Goal: Complete application form: Complete application form

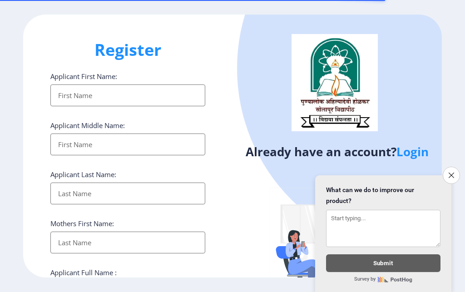
select select
click at [73, 99] on input "Applicant First Name:" at bounding box center [127, 96] width 155 height 22
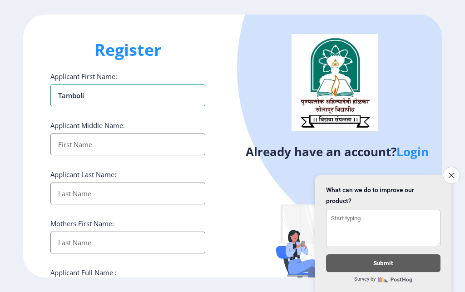
type input "Tamboli"
type input "[PERSON_NAME]"
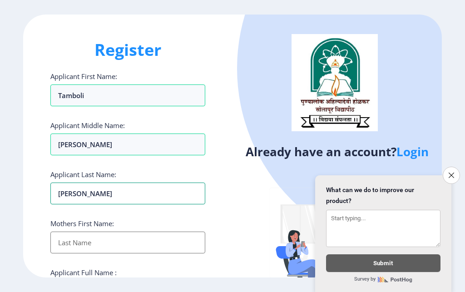
type input "[PERSON_NAME]"
click at [67, 242] on input "Applicant First Name:" at bounding box center [127, 243] width 155 height 22
type input "Ruksana"
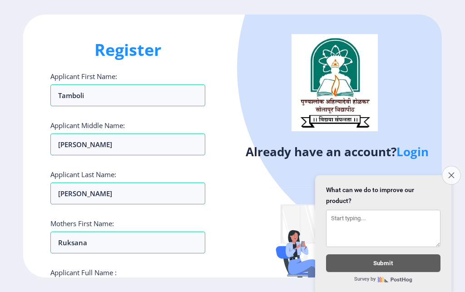
click at [449, 172] on icon "Close survey" at bounding box center [451, 175] width 6 height 6
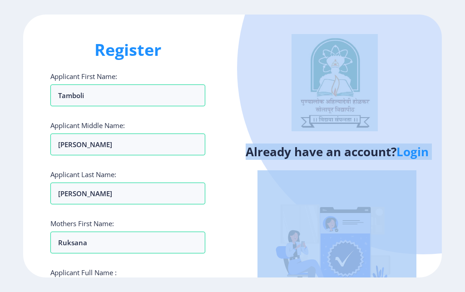
drag, startPoint x: 453, startPoint y: 77, endPoint x: 457, endPoint y: 205, distance: 127.7
click at [457, 205] on ngx-register "Register Applicant First Name: [PERSON_NAME] Applicant Middle Name: [PERSON_NAM…" at bounding box center [232, 146] width 465 height 263
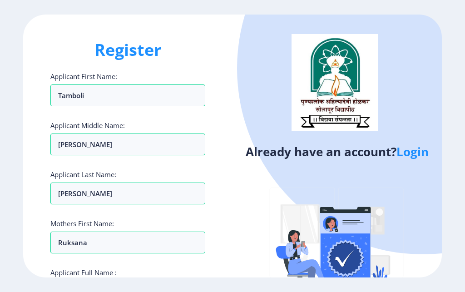
click at [257, 210] on div "Already have an account? Login" at bounding box center [337, 172] width 209 height 315
click at [254, 280] on div "Register Applicant First Name: [PERSON_NAME] Applicant Middle Name: [PERSON_NAM…" at bounding box center [232, 146] width 465 height 292
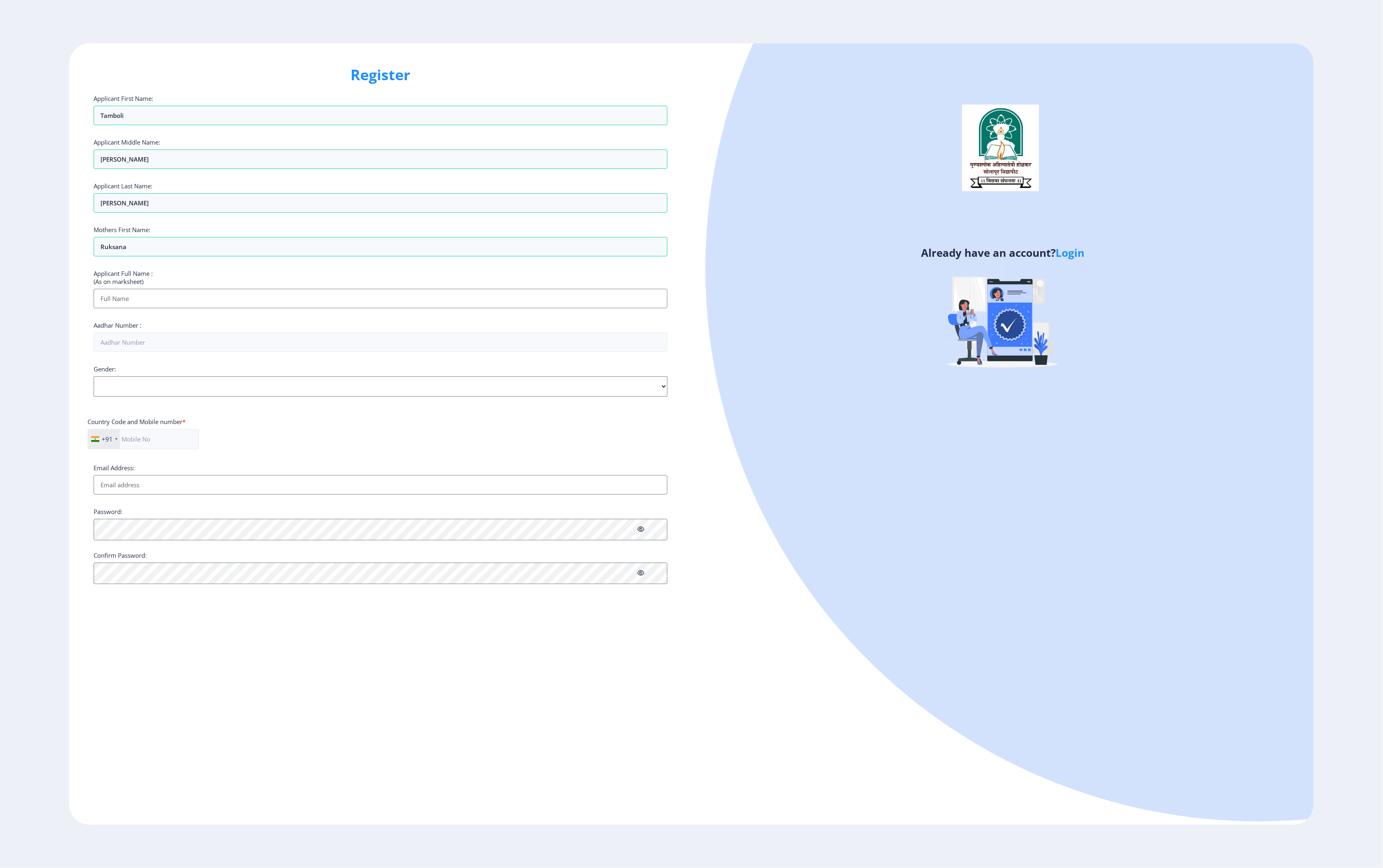
click at [415, 260] on div "Already have an account? Login" at bounding box center [1003, 434] width 622 height 781
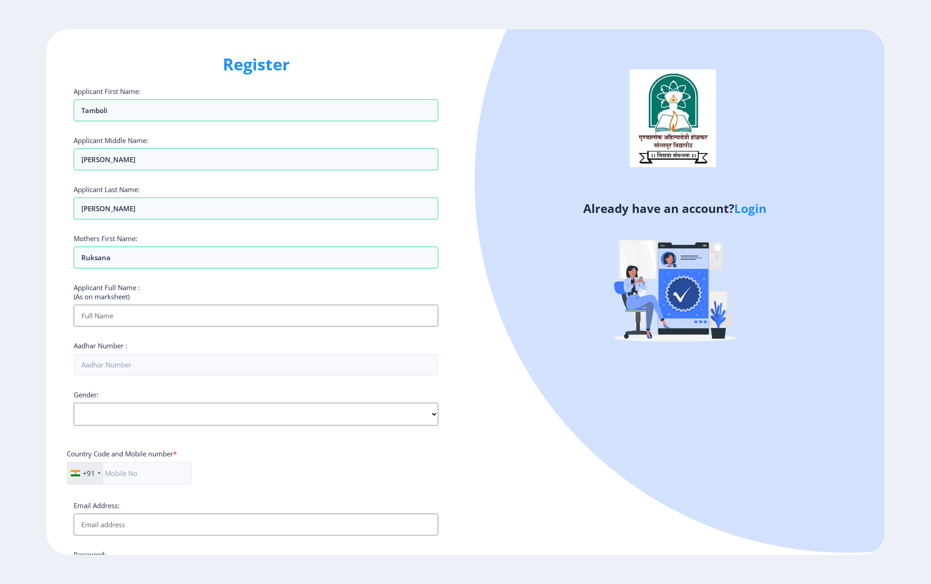
click at [97, 292] on input "Applicant First Name:" at bounding box center [256, 316] width 364 height 22
type input "Tamboli [PERSON_NAME]"
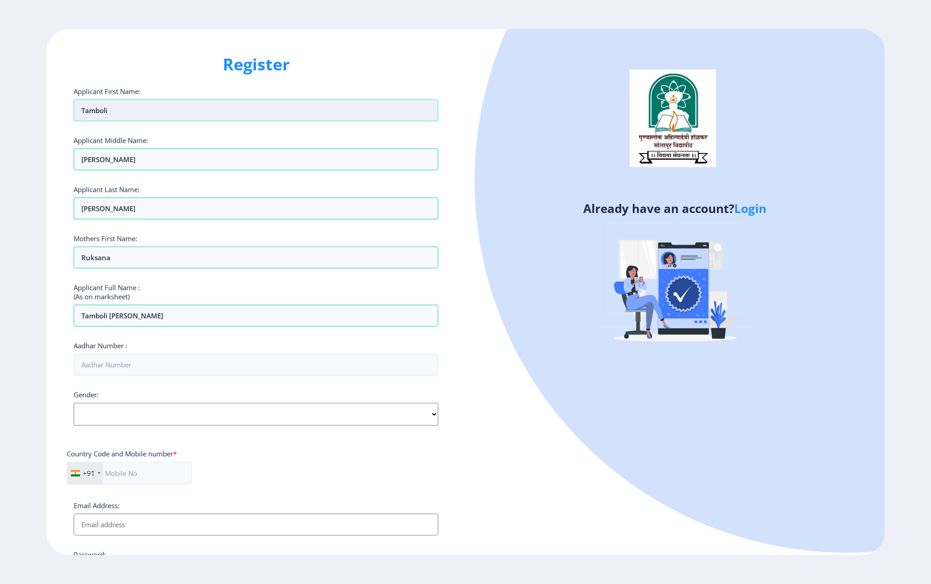
drag, startPoint x: 109, startPoint y: 112, endPoint x: 68, endPoint y: 104, distance: 41.5
click at [74, 104] on input "Tamboli" at bounding box center [256, 111] width 364 height 22
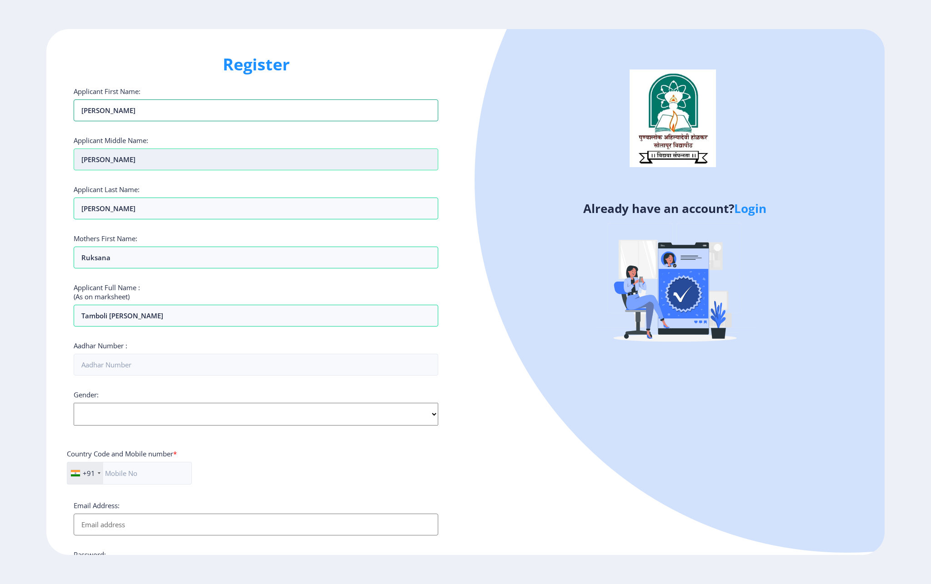
type input "[PERSON_NAME]"
drag, startPoint x: 111, startPoint y: 165, endPoint x: 78, endPoint y: 159, distance: 33.3
click at [78, 159] on input "[PERSON_NAME]" at bounding box center [256, 160] width 364 height 22
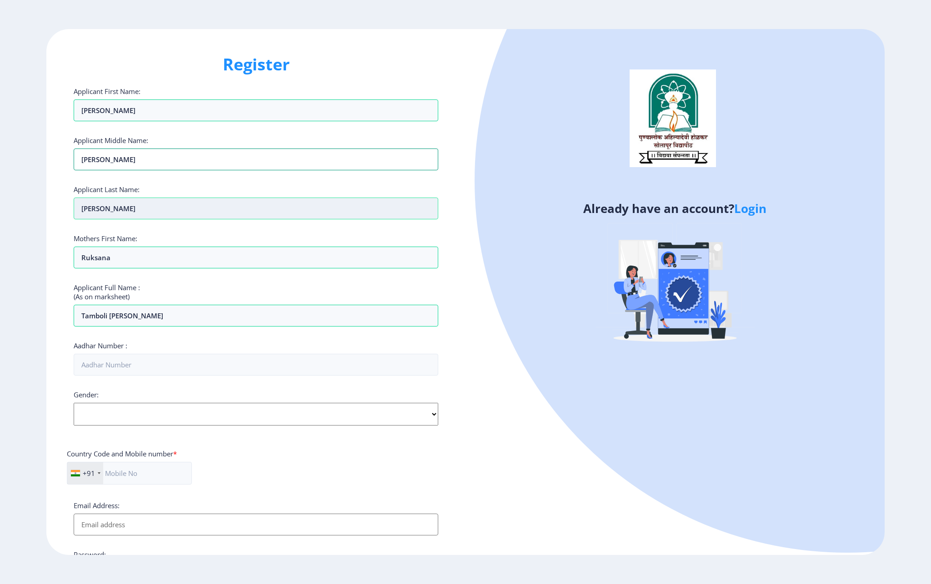
type input "[PERSON_NAME]"
drag, startPoint x: 118, startPoint y: 210, endPoint x: 78, endPoint y: 204, distance: 40.4
click at [79, 205] on input "[PERSON_NAME]" at bounding box center [256, 209] width 364 height 22
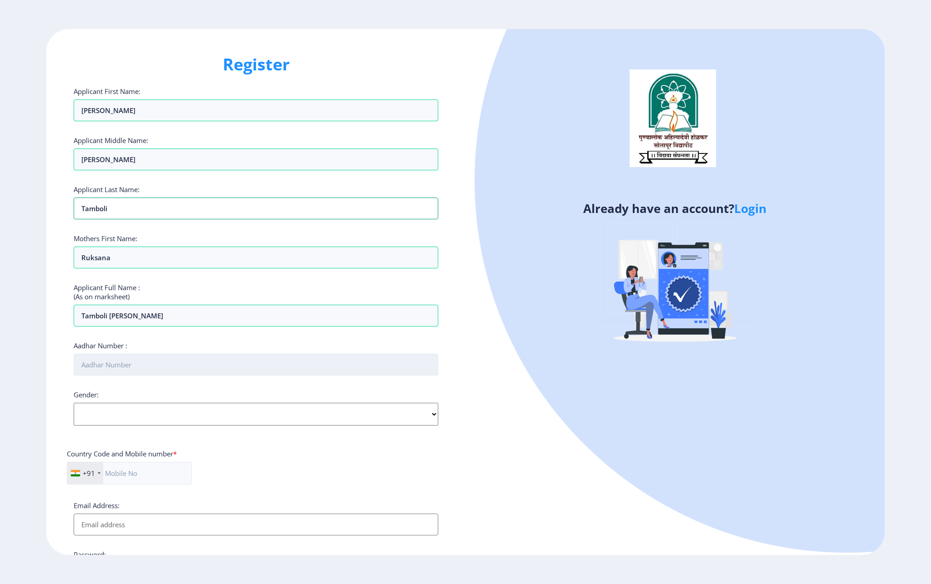
type input "Tamboli"
click at [114, 292] on input "Aadhar Number :" at bounding box center [256, 365] width 364 height 22
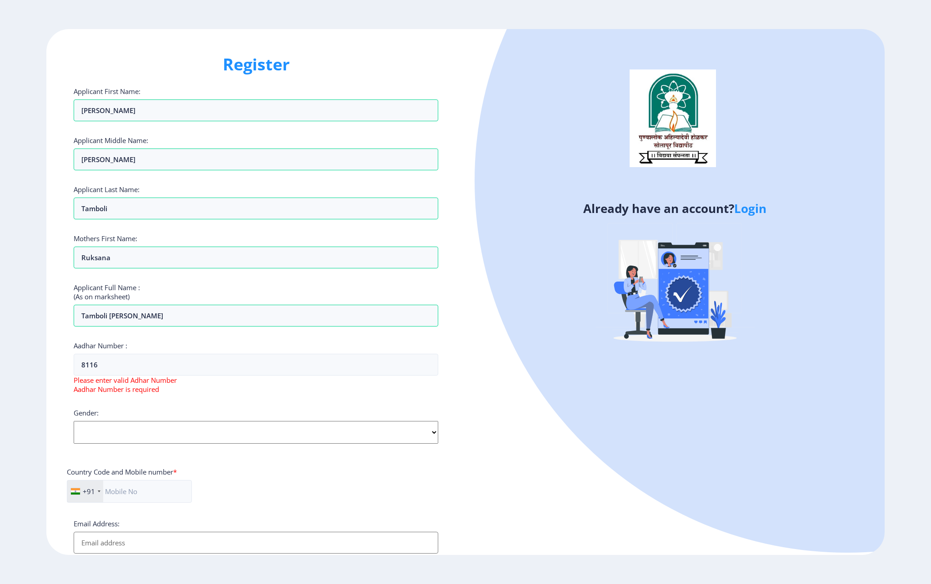
click at [88, 292] on span "Please enter valid Adhar Number" at bounding box center [125, 380] width 103 height 9
click at [130, 292] on input "8116" at bounding box center [256, 365] width 364 height 22
type input "811689075051"
click at [74, 292] on select "Select Gender [DEMOGRAPHIC_DATA] [DEMOGRAPHIC_DATA] Other" at bounding box center [256, 414] width 364 height 23
select select "[DEMOGRAPHIC_DATA]"
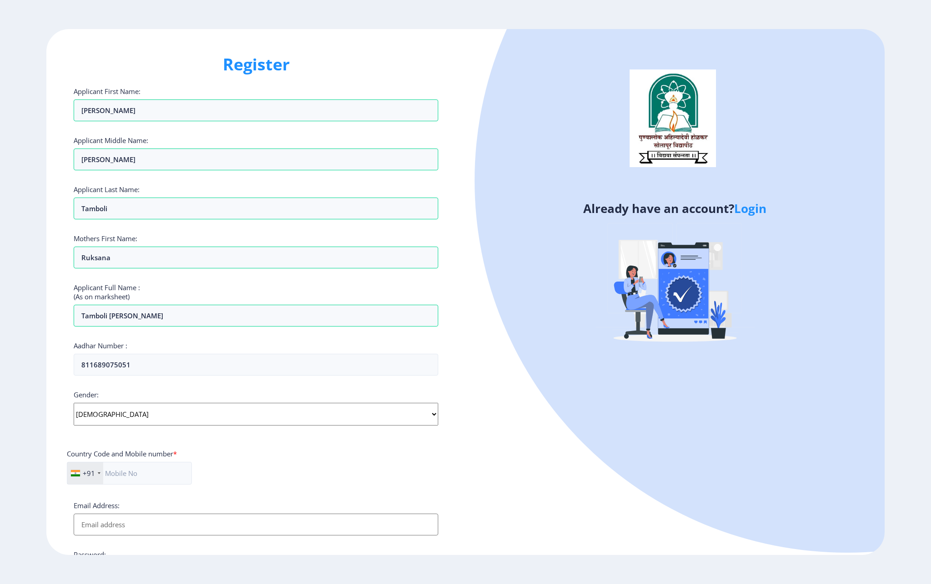
click option "[DEMOGRAPHIC_DATA]" at bounding box center [0, 0] width 0 height 0
click at [124, 292] on input "text" at bounding box center [129, 473] width 125 height 23
type input "8412802786"
click at [118, 292] on input "Email Address:" at bounding box center [256, 525] width 364 height 22
type input "[EMAIL_ADDRESS][DOMAIN_NAME]"
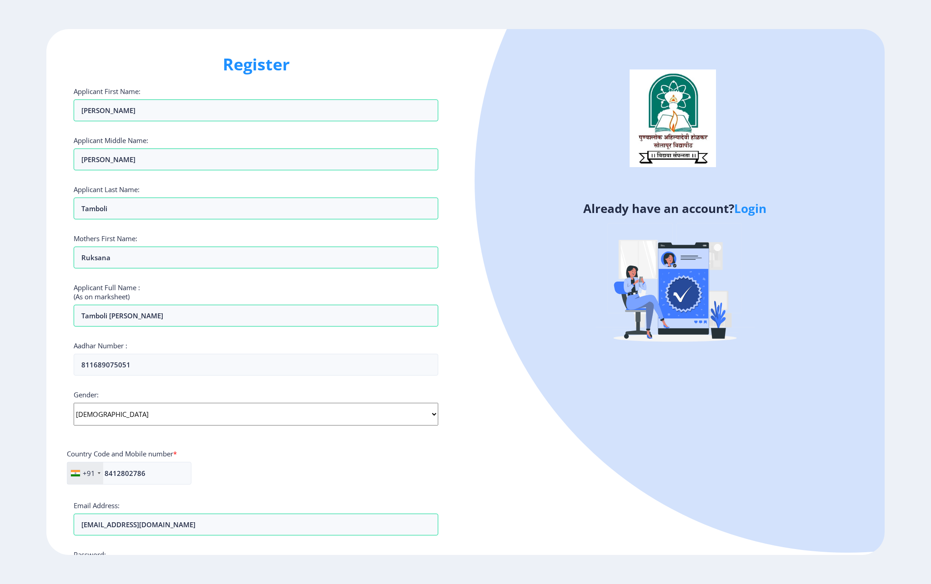
click at [168, 292] on div "Register Applicant First Name: [PERSON_NAME] Applicant Middle Name: [PERSON_NAM…" at bounding box center [465, 292] width 931 height 584
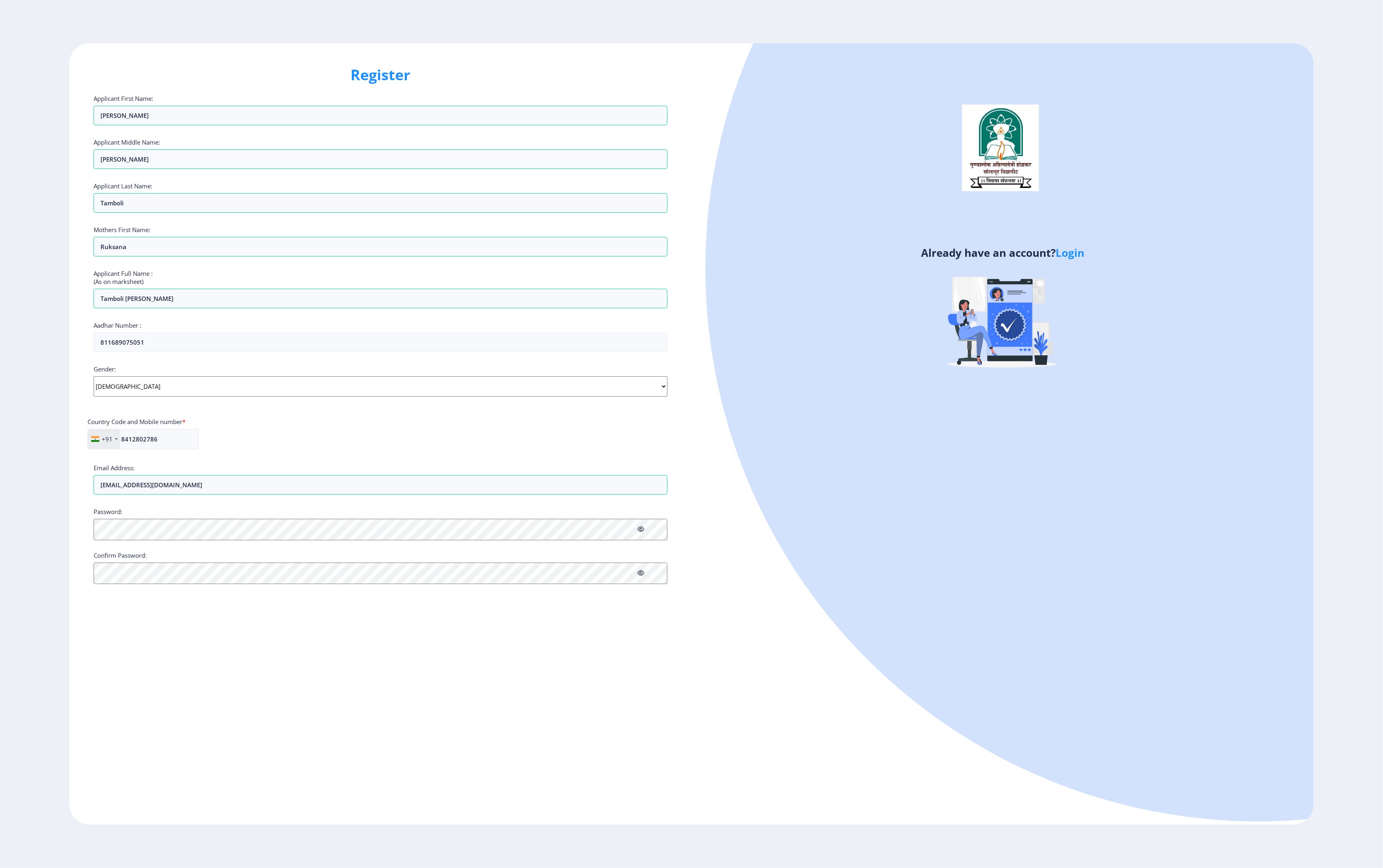
click at [267, 260] on div "Register Applicant First Name: [PERSON_NAME] Applicant Middle Name: [PERSON_NAM…" at bounding box center [381, 434] width 622 height 781
click at [246, 260] on div "Register Applicant First Name: [PERSON_NAME] Applicant Middle Name: [PERSON_NAM…" at bounding box center [381, 434] width 622 height 781
click at [112, 260] on div "Confirm Password: Password and confirm password does not match!" at bounding box center [380, 570] width 573 height 40
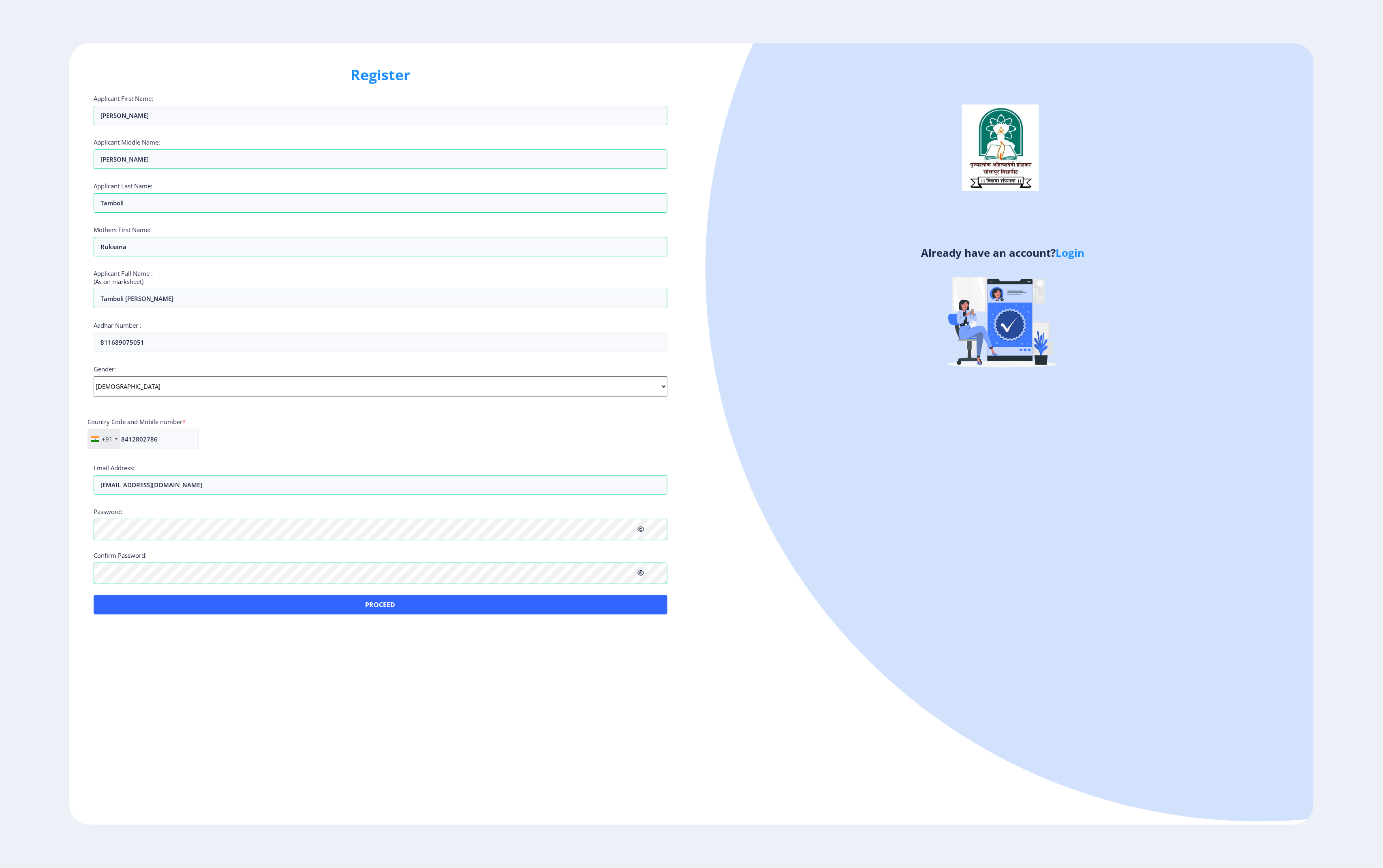
click at [235, 260] on div "Register Applicant First Name: [PERSON_NAME] Applicant Middle Name: [PERSON_NAM…" at bounding box center [381, 434] width 622 height 781
click at [374, 260] on button "Proceed" at bounding box center [380, 604] width 573 height 20
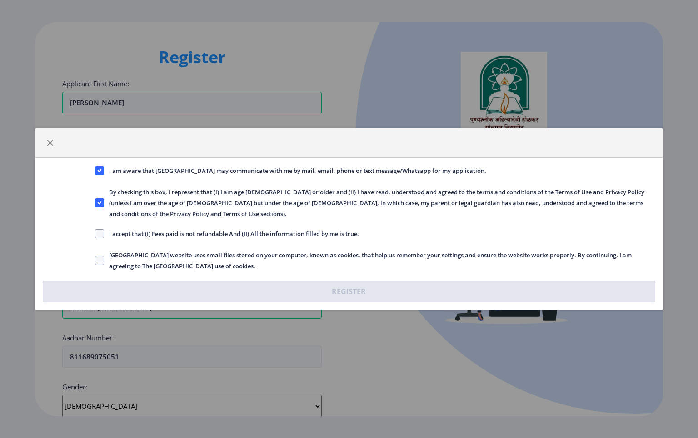
click at [413, 292] on div "I am aware that [GEOGRAPHIC_DATA] may communicate with me by mail, email, phone…" at bounding box center [349, 219] width 698 height 438
click at [100, 229] on span at bounding box center [99, 233] width 9 height 9
click at [95, 234] on input "I accept that (I) Fees paid is not refundable And (II) All the information fill…" at bounding box center [95, 234] width 0 height 0
checkbox input "true"
click at [100, 256] on span at bounding box center [99, 260] width 9 height 9
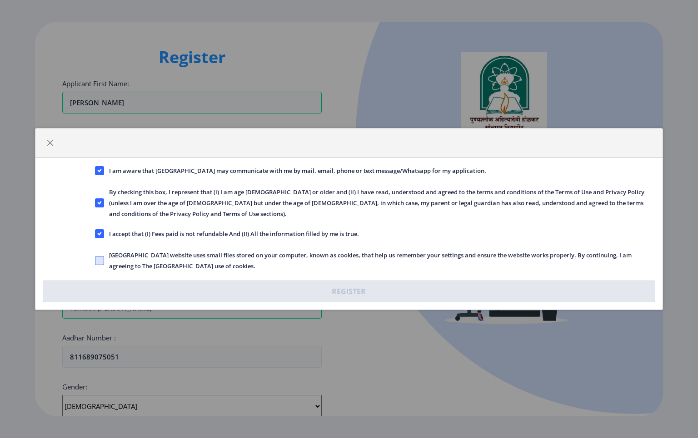
click at [95, 261] on input "[GEOGRAPHIC_DATA] website uses small files stored on your computer, known as co…" at bounding box center [95, 261] width 0 height 0
checkbox input "true"
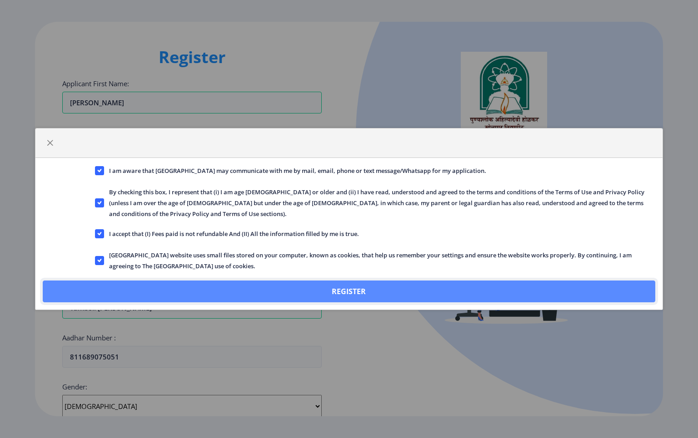
click at [351, 283] on button "Register" at bounding box center [349, 292] width 612 height 22
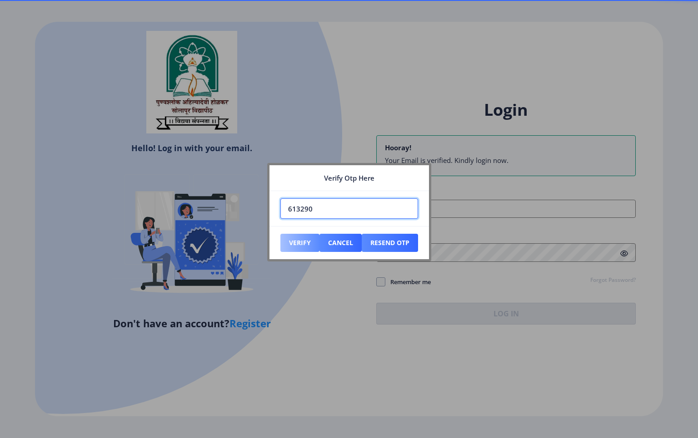
type input "613290"
click at [292, 243] on button "Verify" at bounding box center [299, 243] width 39 height 18
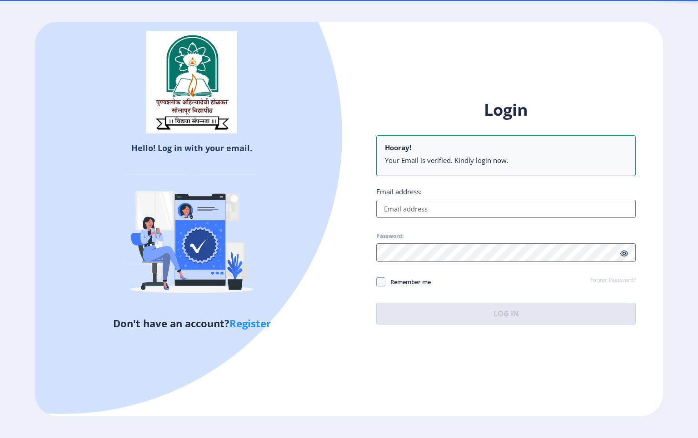
click at [390, 207] on input "Email address:" at bounding box center [505, 209] width 259 height 18
type input "[EMAIL_ADDRESS][DOMAIN_NAME]"
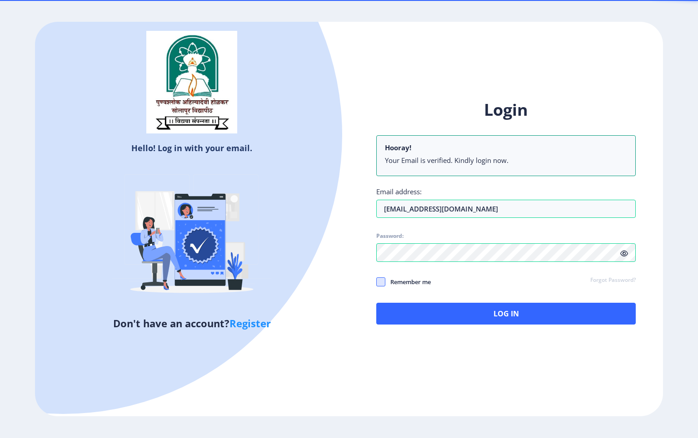
click at [378, 282] on span at bounding box center [380, 282] width 9 height 9
click at [377, 282] on input "Remember me" at bounding box center [376, 282] width 0 height 0
checkbox input "true"
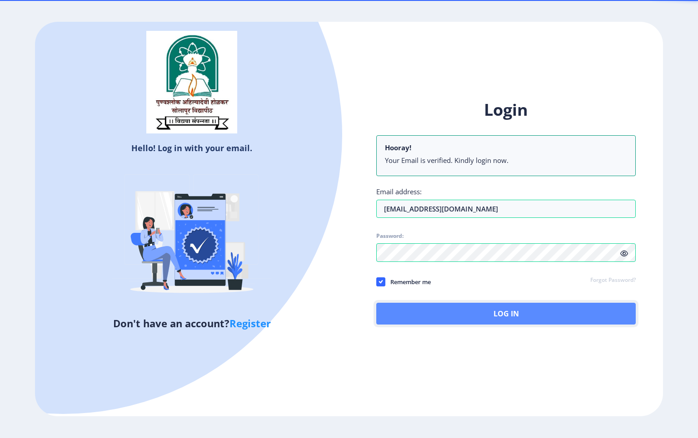
click at [465, 292] on button "Log In" at bounding box center [505, 314] width 259 height 22
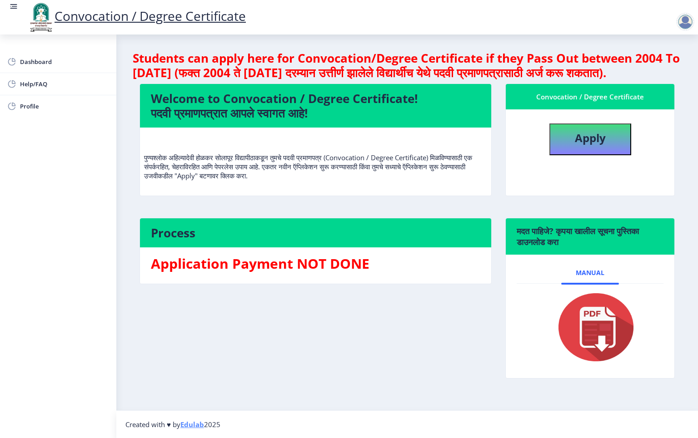
click at [465, 292] on img at bounding box center [590, 327] width 91 height 73
click at [465, 145] on b "Apply" at bounding box center [590, 137] width 31 height 15
select select
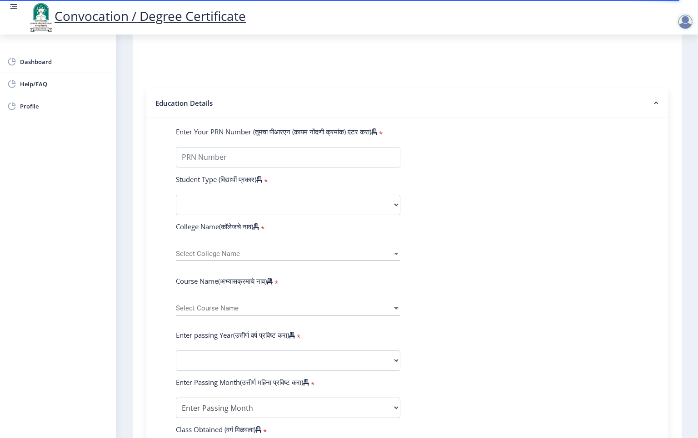
scroll to position [149, 0]
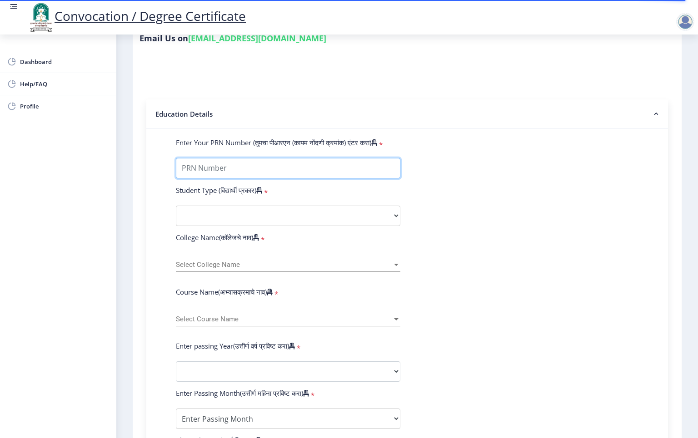
click at [194, 159] on input "Enter Your PRN Number (तुमचा पीआरएन (कायम नोंदणी क्रमांक) एंटर करा)" at bounding box center [288, 168] width 224 height 20
type input "2010032500473586"
click at [262, 187] on icon at bounding box center [259, 190] width 6 height 7
click at [176, 206] on select "Select Student Type Regular External" at bounding box center [288, 216] width 224 height 20
select select "Regular"
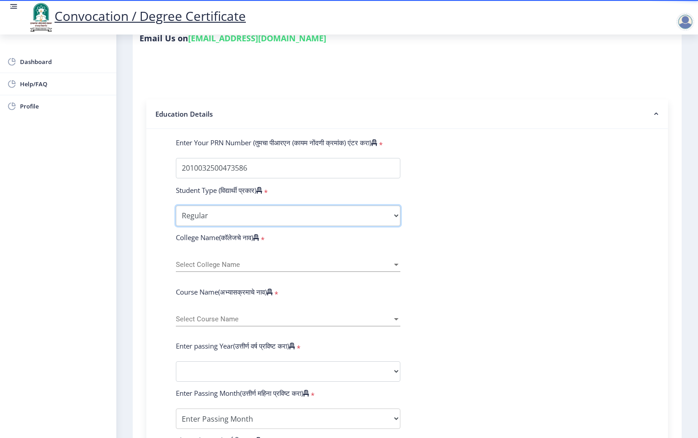
click option "Regular" at bounding box center [0, 0] width 0 height 0
click at [192, 261] on span "Select College Name" at bounding box center [284, 265] width 216 height 8
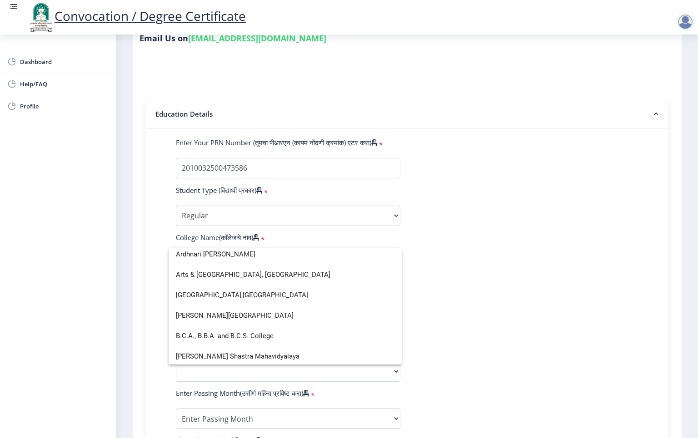
scroll to position [114, 0]
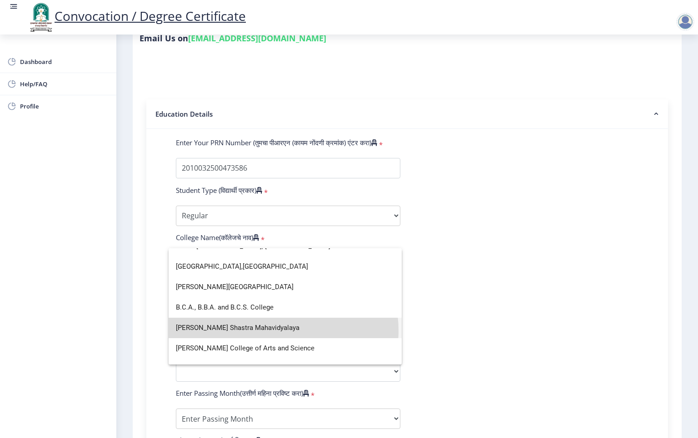
click at [283, 292] on span "[PERSON_NAME] Shastra Mahavidyalaya" at bounding box center [285, 328] width 219 height 20
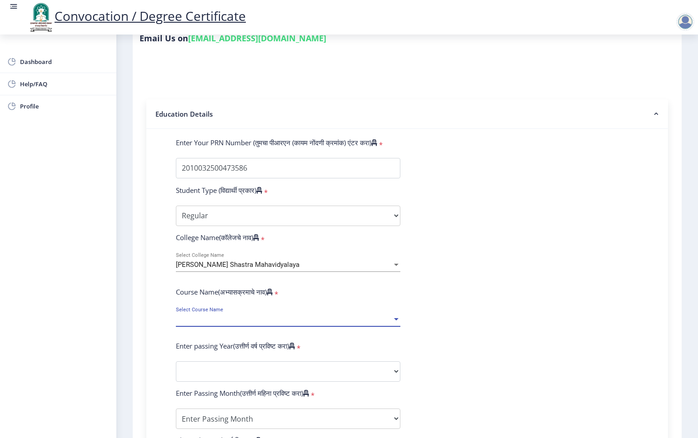
click at [195, 292] on span "Select Course Name" at bounding box center [284, 320] width 216 height 8
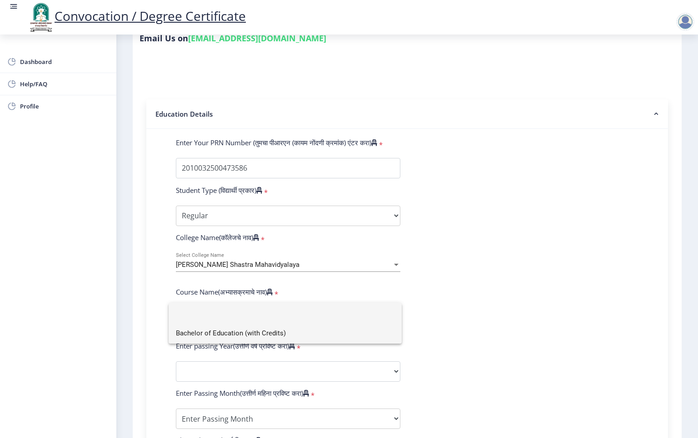
click at [201, 292] on span "Bachelor of Education (with Credits)" at bounding box center [285, 333] width 219 height 20
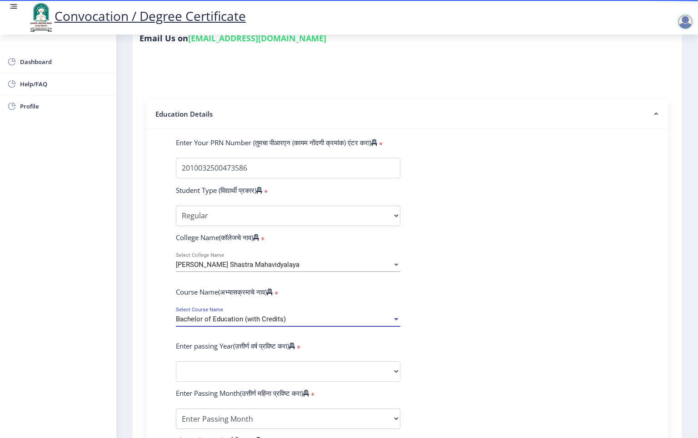
click at [244, 292] on span "Bachelor of Education (with Credits)" at bounding box center [231, 319] width 110 height 8
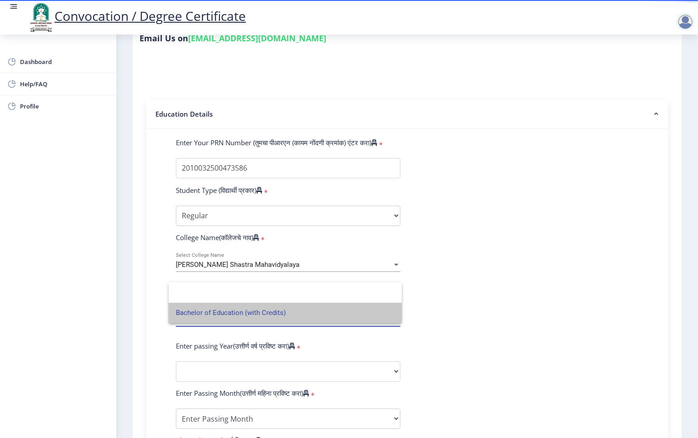
click at [244, 292] on span "Bachelor of Education (with Credits)" at bounding box center [285, 313] width 219 height 20
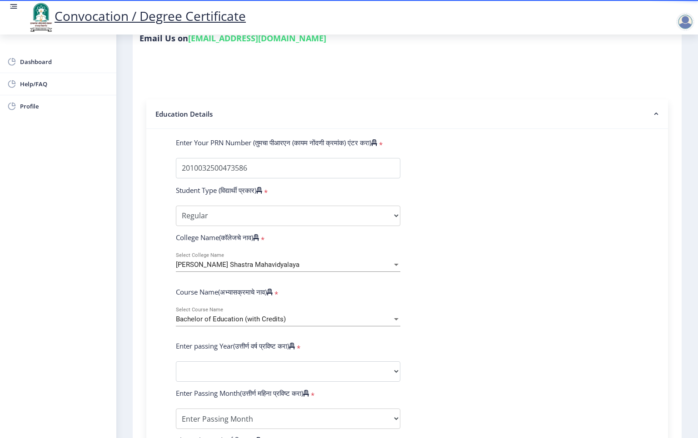
drag, startPoint x: 496, startPoint y: 287, endPoint x: 384, endPoint y: 315, distance: 115.2
click at [465, 287] on form "Enter Your PRN Number (तुमचा पीआरएन (कायम नोंदणी क्रमांक) एंटर करा) * Student T…" at bounding box center [407, 379] width 476 height 482
click at [394, 292] on div at bounding box center [396, 320] width 8 height 8
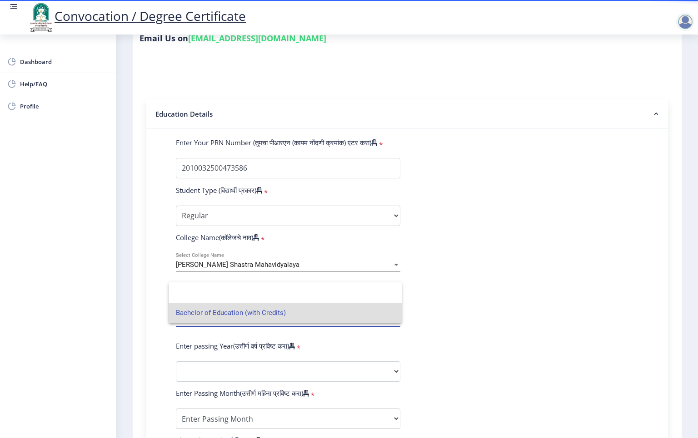
click at [465, 263] on div at bounding box center [349, 219] width 698 height 438
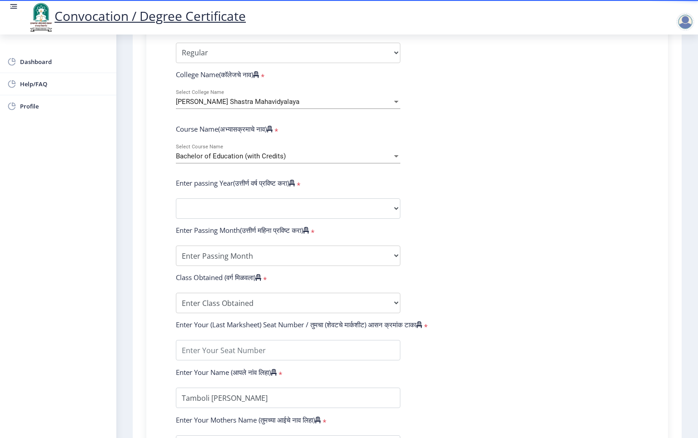
scroll to position [313, 0]
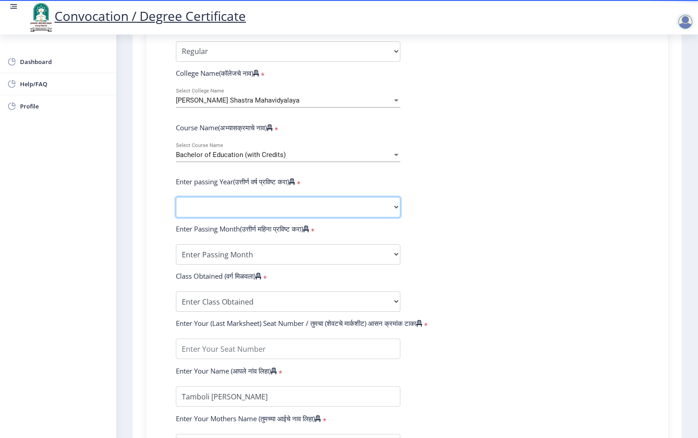
click at [176, 197] on select "2025 2024 2023 2022 2021 2020 2019 2018 2017 2016 2015 2014 2013 2012 2011 2010…" at bounding box center [288, 207] width 224 height 20
select select "2011"
click option "2011" at bounding box center [0, 0] width 0 height 0
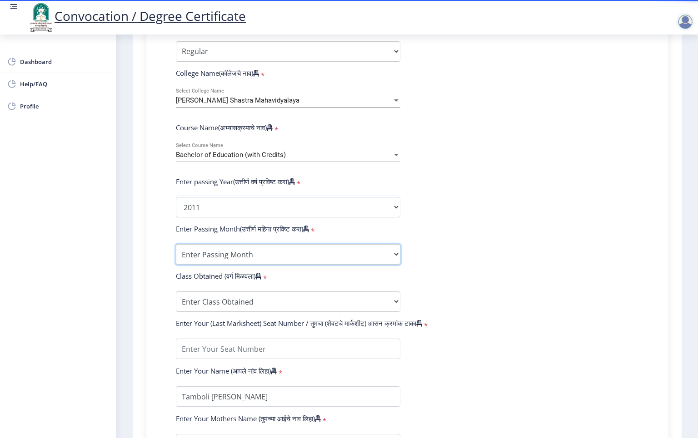
click at [176, 244] on select "Enter Passing Month March April May October November December" at bounding box center [288, 254] width 224 height 20
select select "March"
click option "March" at bounding box center [0, 0] width 0 height 0
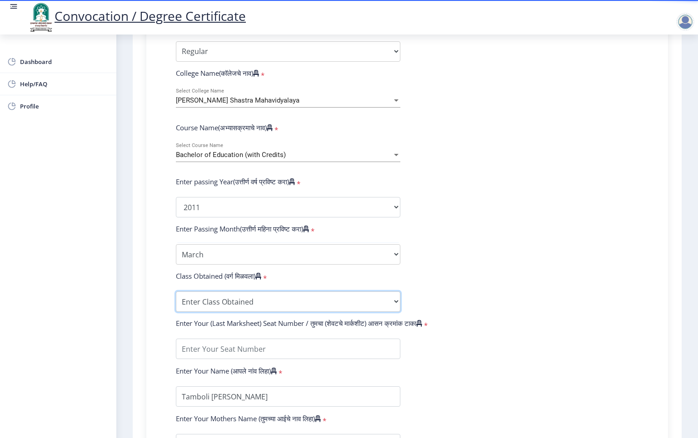
click at [176, 292] on select "Enter Class Obtained FIRST CLASS WITH DISTINCTION FIRST CLASS HIGHER SECOND CLA…" at bounding box center [288, 302] width 224 height 20
select select "FIRST CLASS"
click option "FIRST CLASS" at bounding box center [0, 0] width 0 height 0
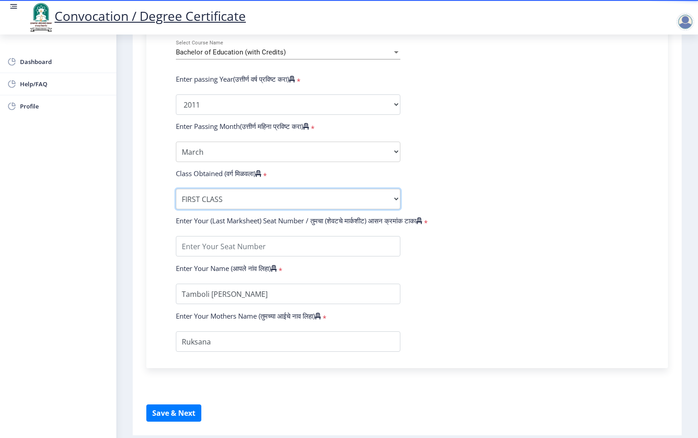
scroll to position [440, 0]
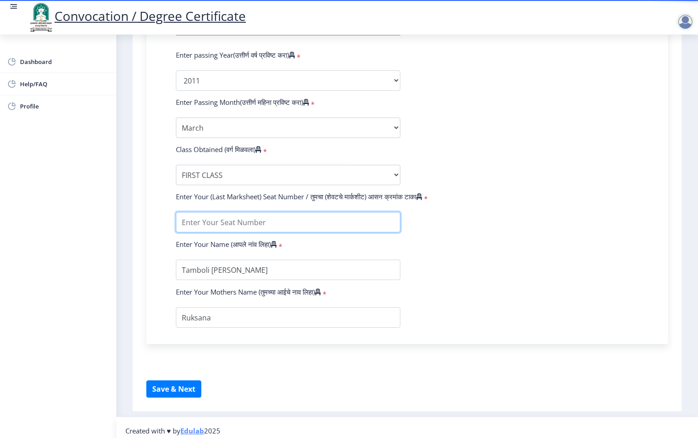
click at [194, 214] on input "textarea" at bounding box center [288, 222] width 224 height 20
type input "00480"
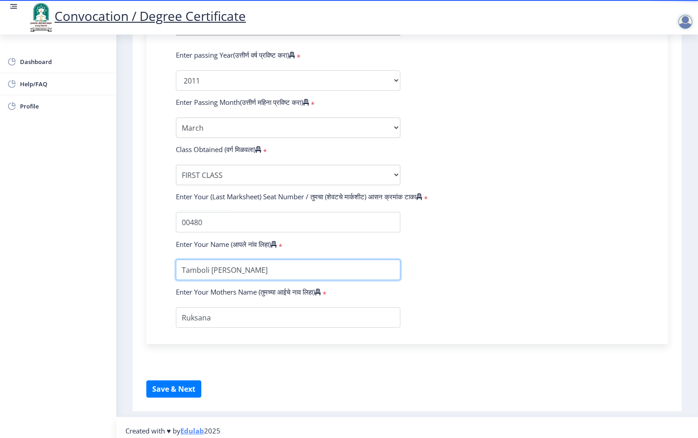
click at [204, 263] on input "textarea" at bounding box center [288, 270] width 224 height 20
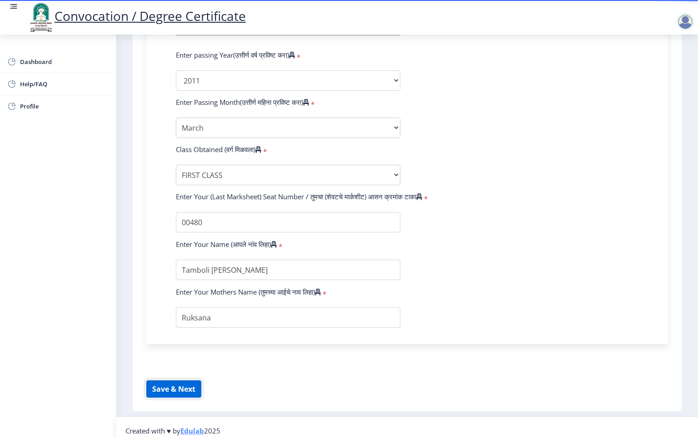
click at [174, 292] on button "Save & Next" at bounding box center [173, 389] width 55 height 17
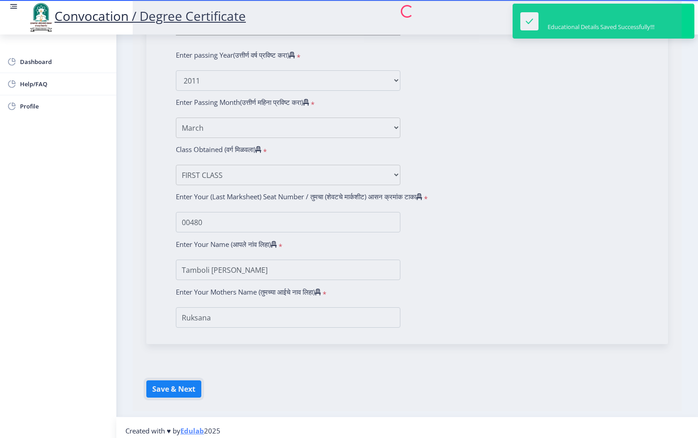
select select
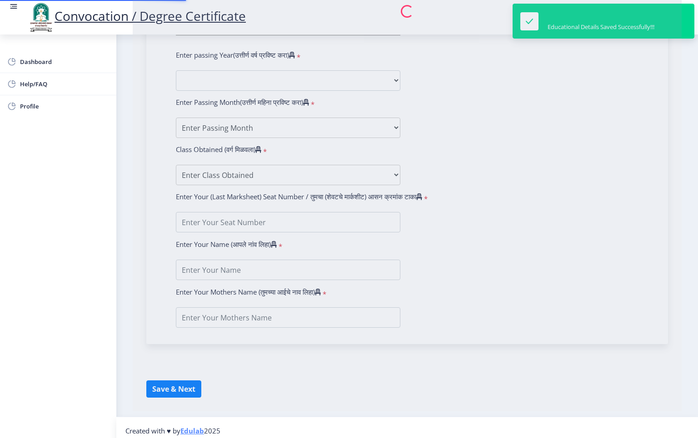
type input "Tamboli [PERSON_NAME]"
type input "Ruksana"
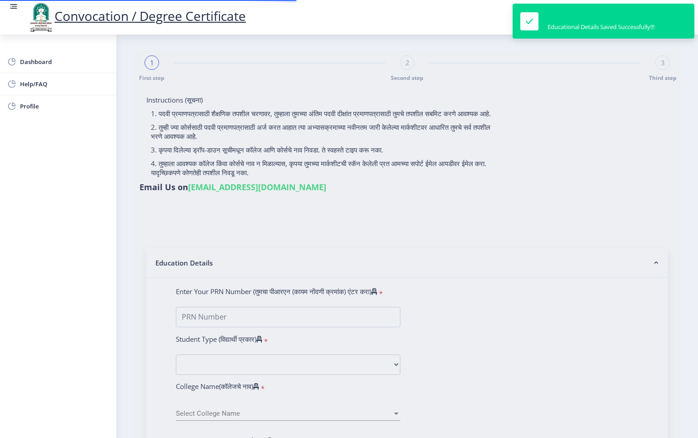
type input "2010032500473586"
select select "Regular"
select select "2011"
select select "March"
select select "FIRST CLASS"
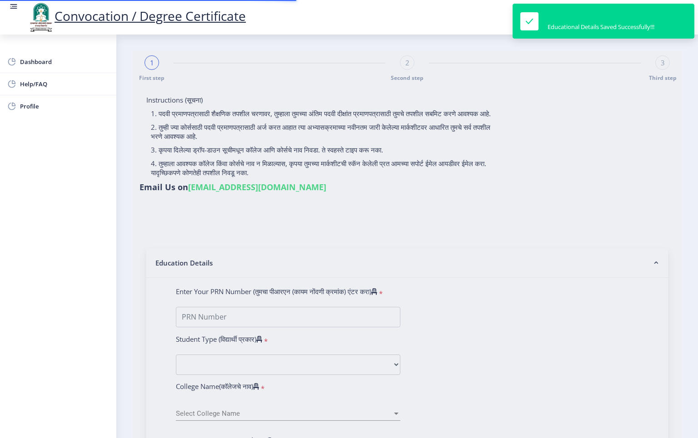
type input "00480"
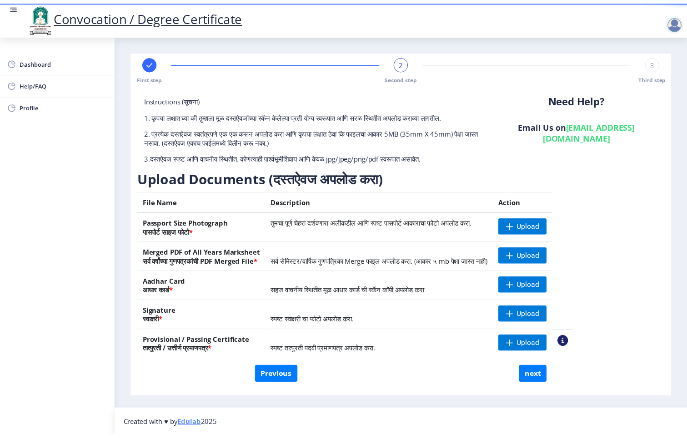
scroll to position [4, 0]
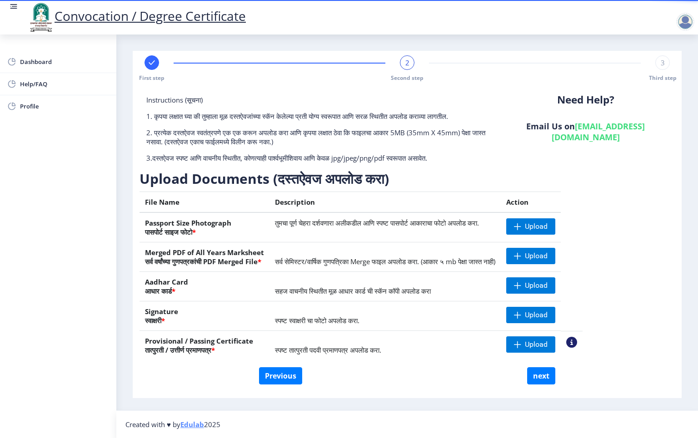
click at [465, 292] on nb-action at bounding box center [571, 342] width 11 height 11
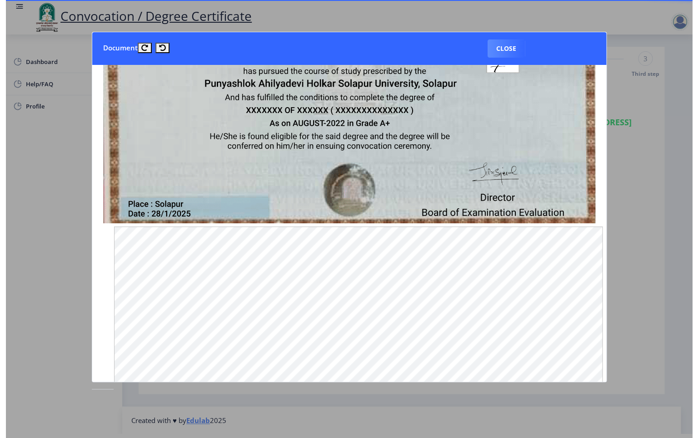
scroll to position [0, 0]
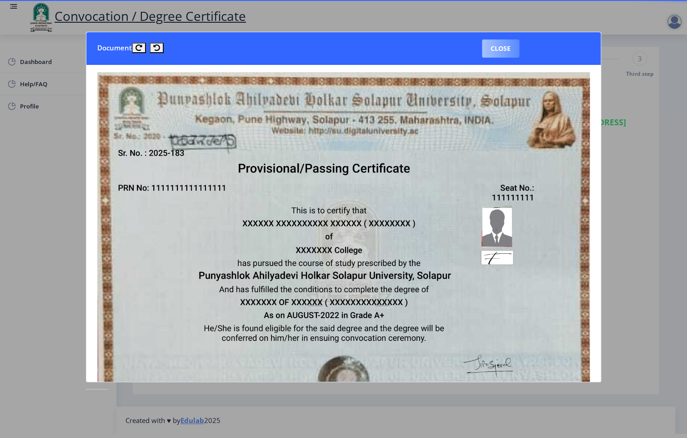
click at [465, 45] on button "Close" at bounding box center [500, 49] width 37 height 18
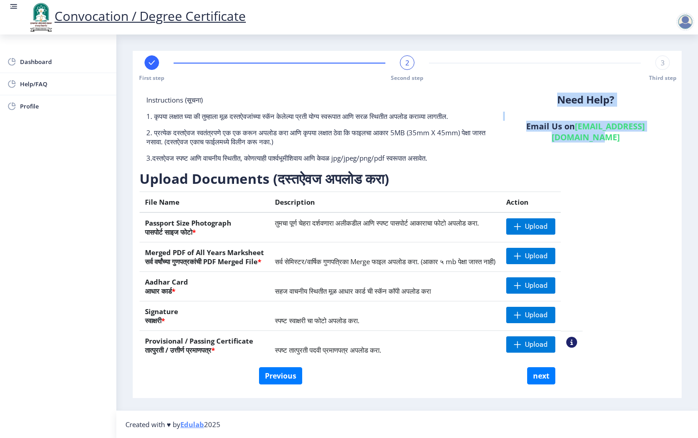
drag, startPoint x: 692, startPoint y: 161, endPoint x: 694, endPoint y: 116, distance: 45.0
click at [465, 117] on nb-layout-column "First step 2 Second step 3 Third step Instructions (सूचना) 1. कृपया लक्षात घ्या…" at bounding box center [407, 223] width 582 height 376
drag, startPoint x: 697, startPoint y: 246, endPoint x: 690, endPoint y: 211, distance: 36.3
click at [465, 233] on nb-layout-column "First step 2 Second step 3 Third step Instructions (सूचना) 1. कृपया लक्षात घ्या…" at bounding box center [407, 223] width 582 height 376
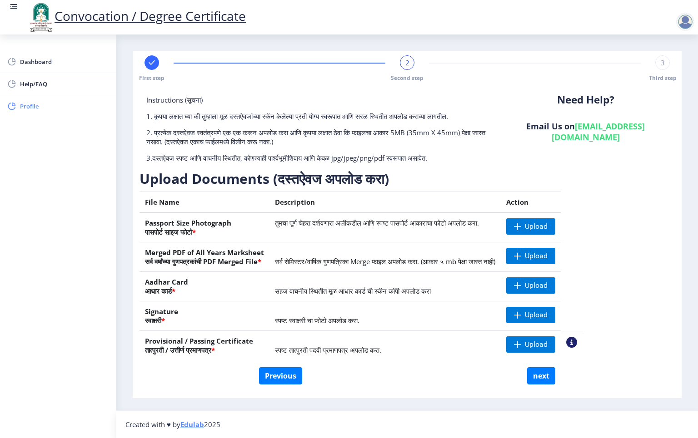
click at [30, 106] on span "Profile" at bounding box center [64, 106] width 89 height 11
select select
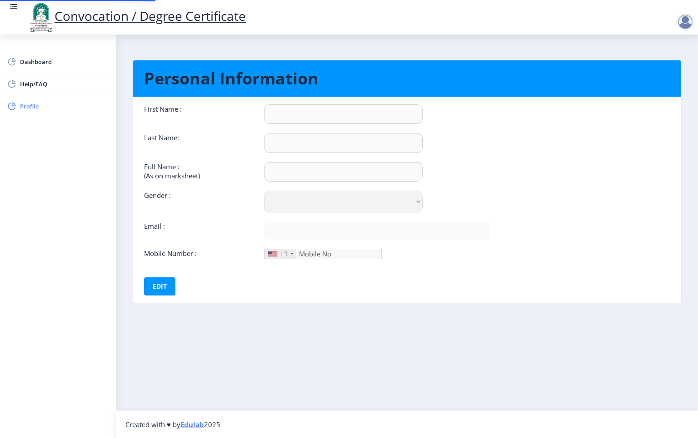
type input "[PERSON_NAME]"
type input "Tamboli"
type input "Tamboli [PERSON_NAME]"
select select "[DEMOGRAPHIC_DATA]"
type input "[EMAIL_ADDRESS][DOMAIN_NAME]"
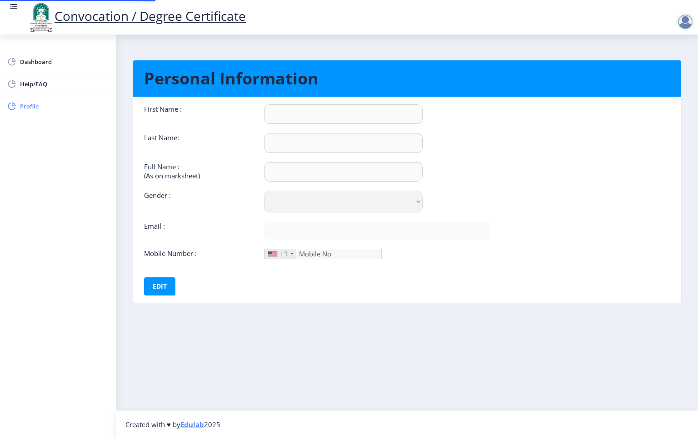
type input "8412802786"
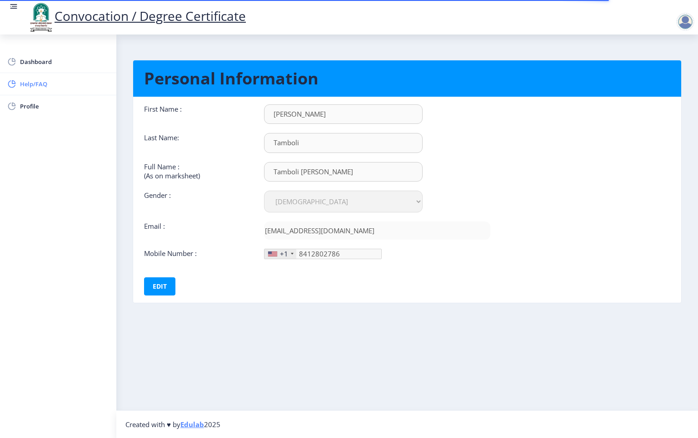
click at [35, 80] on span "Help/FAQ" at bounding box center [64, 84] width 89 height 11
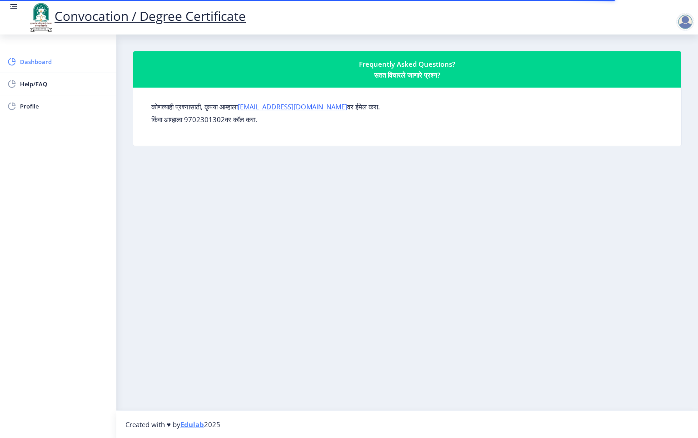
click at [39, 61] on span "Dashboard" at bounding box center [64, 61] width 89 height 11
